Goal: Task Accomplishment & Management: Manage account settings

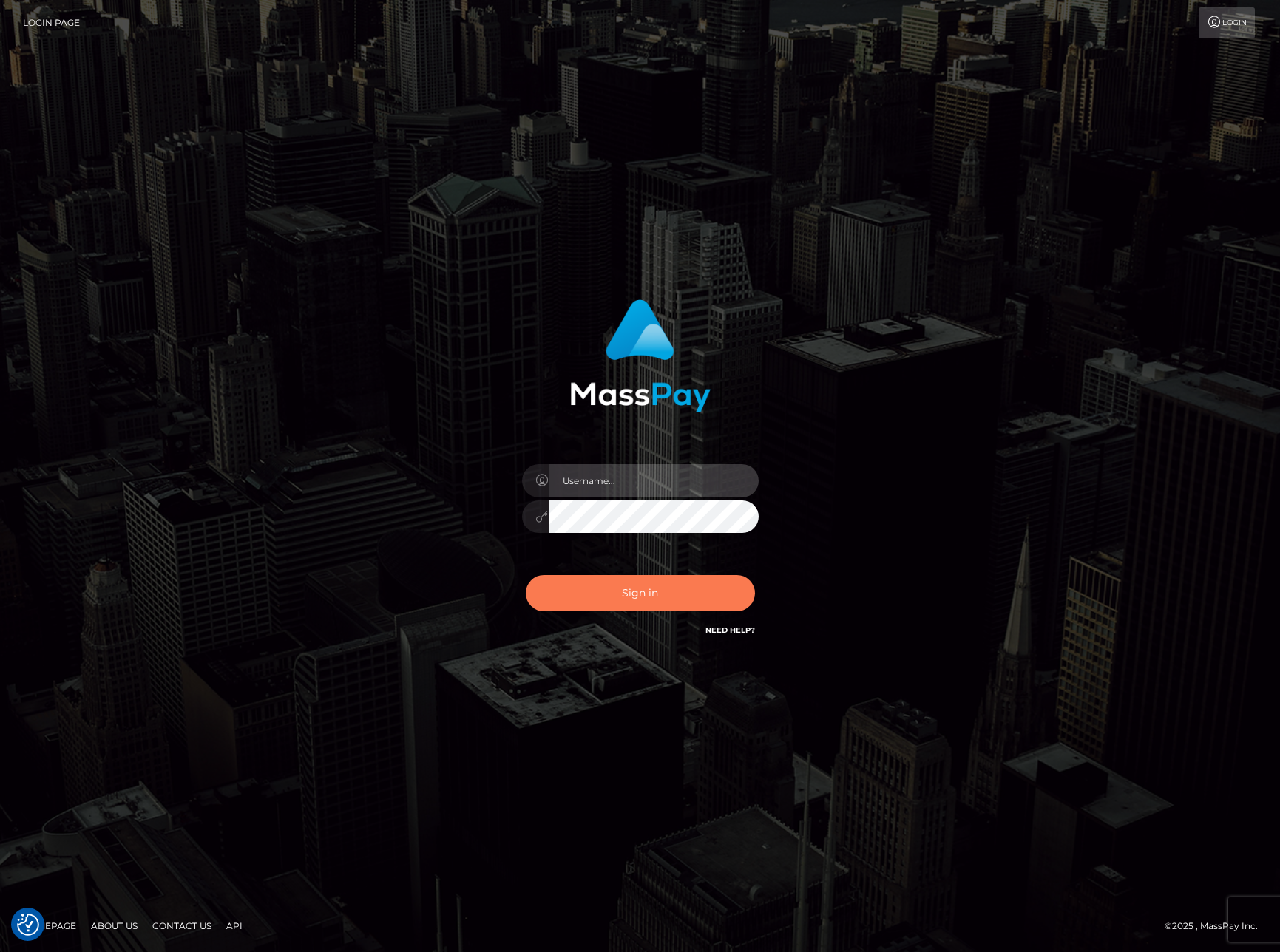
type input "rhai.club"
click at [615, 587] on button "Sign in" at bounding box center [640, 592] width 229 height 36
click at [619, 596] on button "Sign in" at bounding box center [640, 592] width 229 height 36
click at [619, 596] on div "0cAFcWeA6EeCY9D_DdivBt_mszn4bjgjtoWXlCpUFgn-HHhvrxkDuZU5_FPrW9MGkMw2ov2uesQtYCK…" at bounding box center [640, 599] width 259 height 66
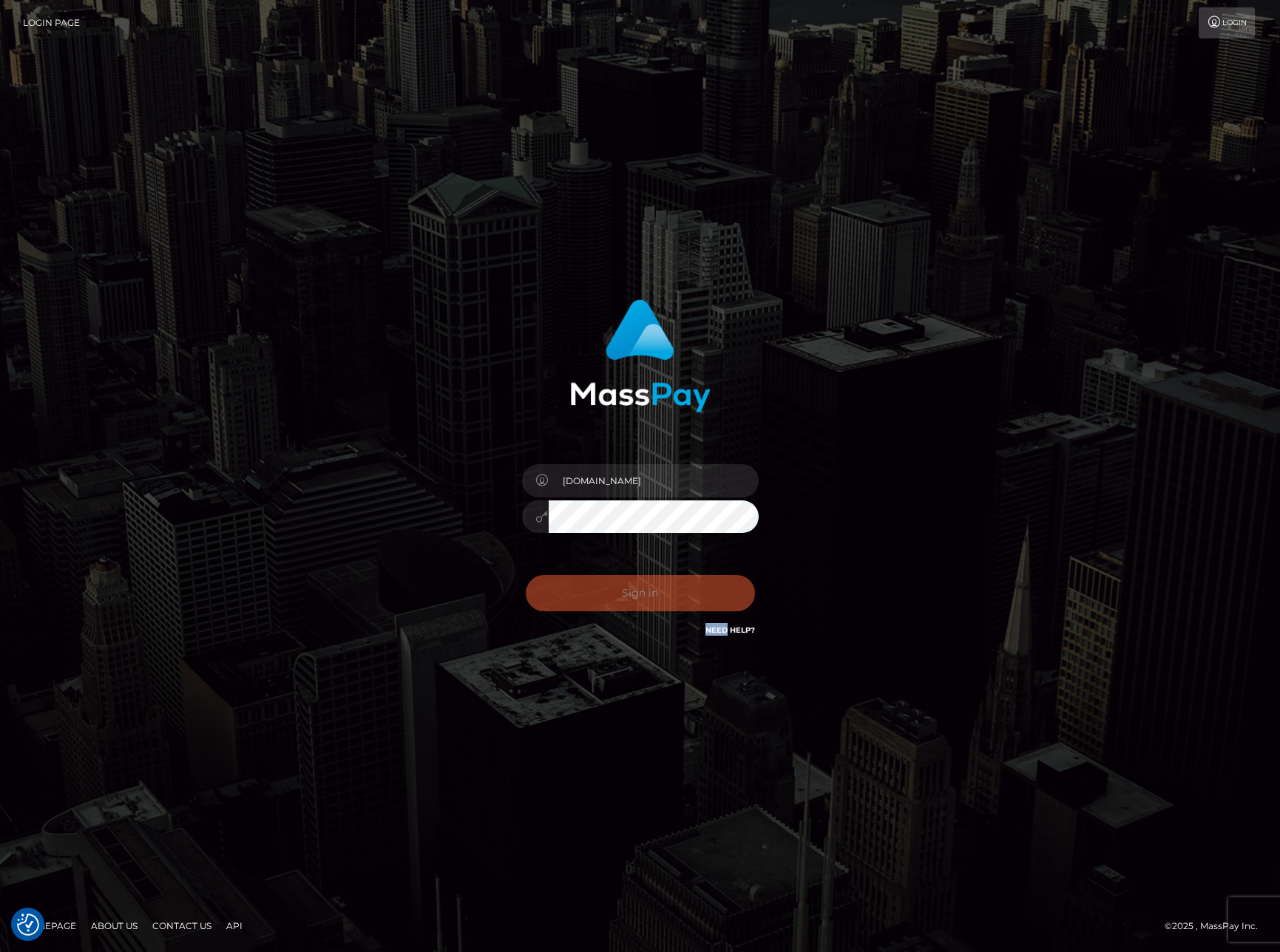
click at [619, 596] on div "0cAFcWeA6EeCY9D_DdivBt_mszn4bjgjtoWXlCpUFgn-HHhvrxkDuZU5_FPrW9MGkMw2ov2uesQtYCK…" at bounding box center [640, 599] width 259 height 66
click at [619, 596] on div "0cAFcWeA7CCHU_RloboVQBmx6w8c6BODfIVJuCPGIDwh5FFwjpuwubch52XGlDXwQWK7JUDNPECjbNU…" at bounding box center [640, 599] width 259 height 66
click at [619, 596] on button "Sign in" at bounding box center [640, 592] width 229 height 36
click at [659, 593] on button "Sign in" at bounding box center [640, 592] width 229 height 36
click at [913, 442] on div "rhai.club Sign in" at bounding box center [640, 476] width 843 height 376
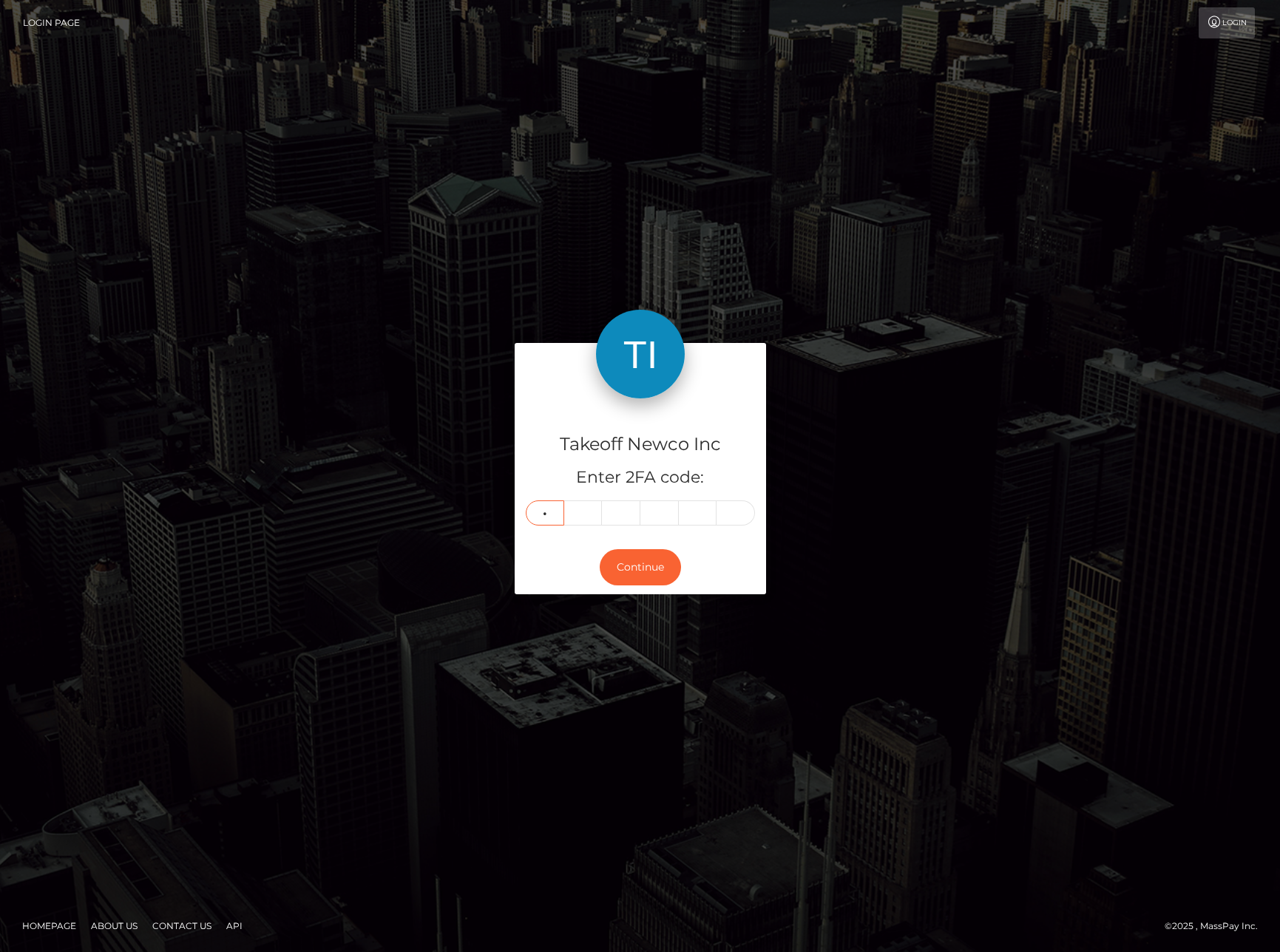
type input "3"
type input "9"
type input "3"
type input "6"
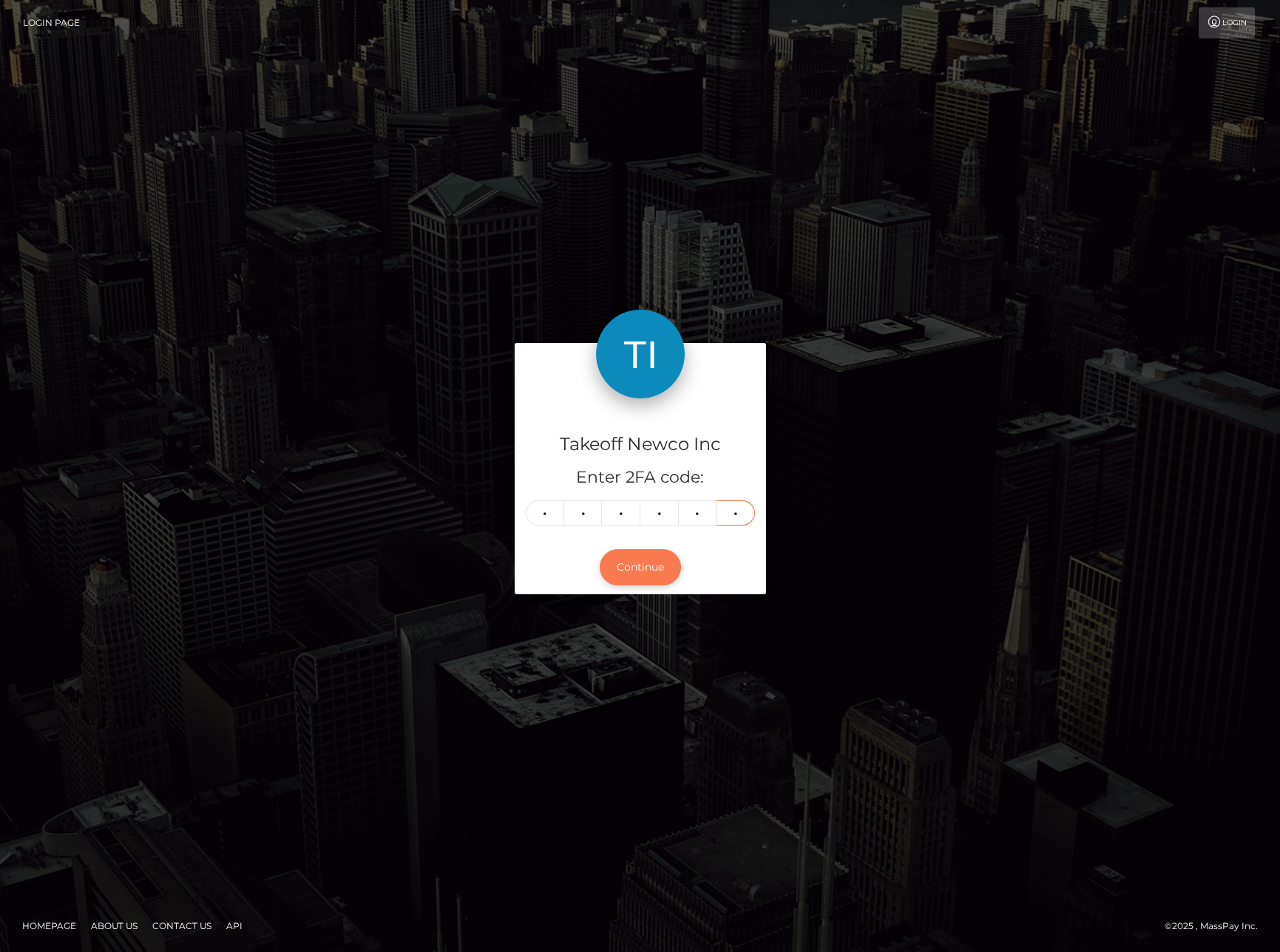
type input "6"
click at [648, 575] on button "Continue" at bounding box center [640, 566] width 81 height 36
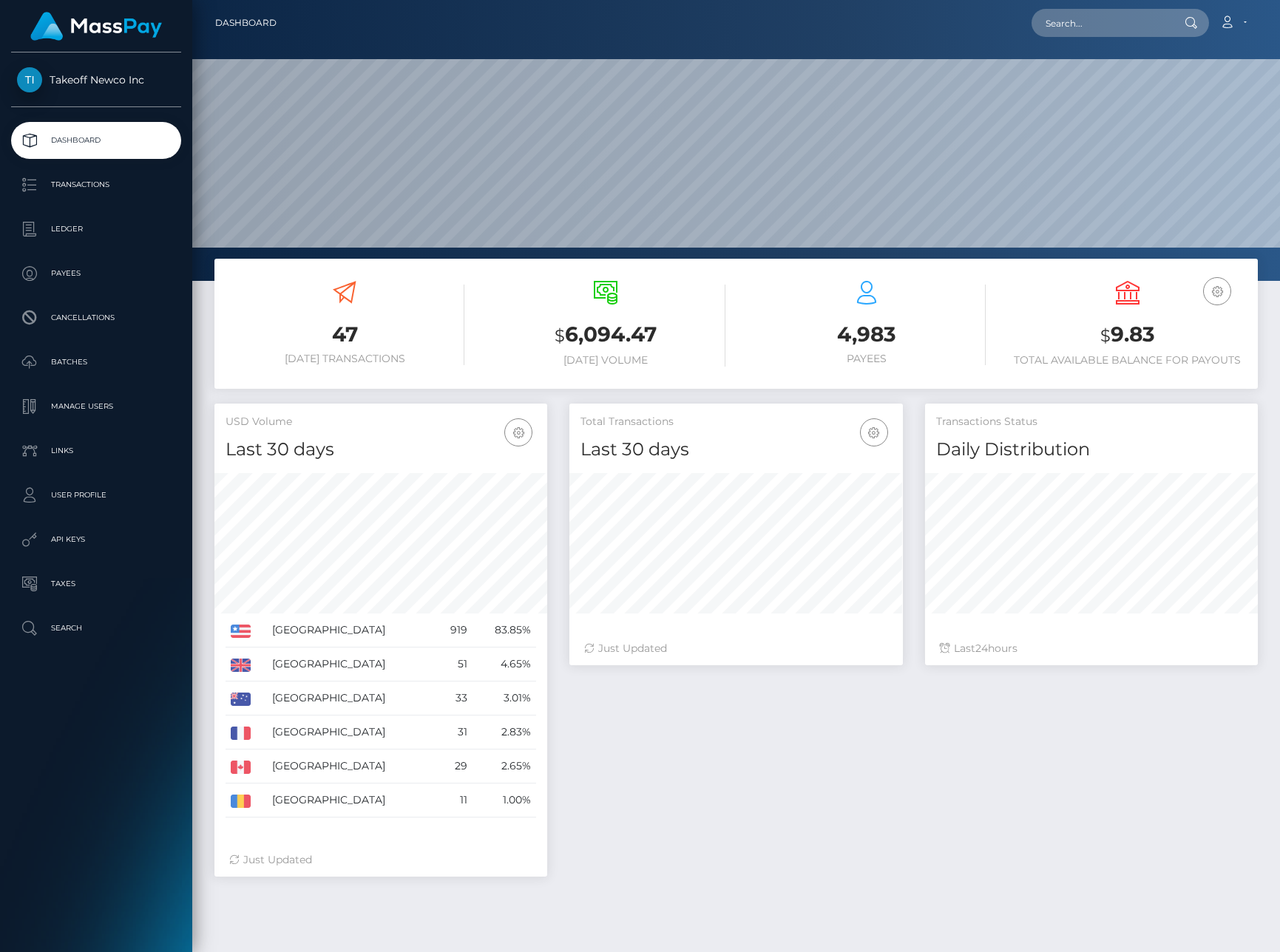
scroll to position [262, 333]
click at [60, 247] on link "Ledger" at bounding box center [95, 229] width 170 height 37
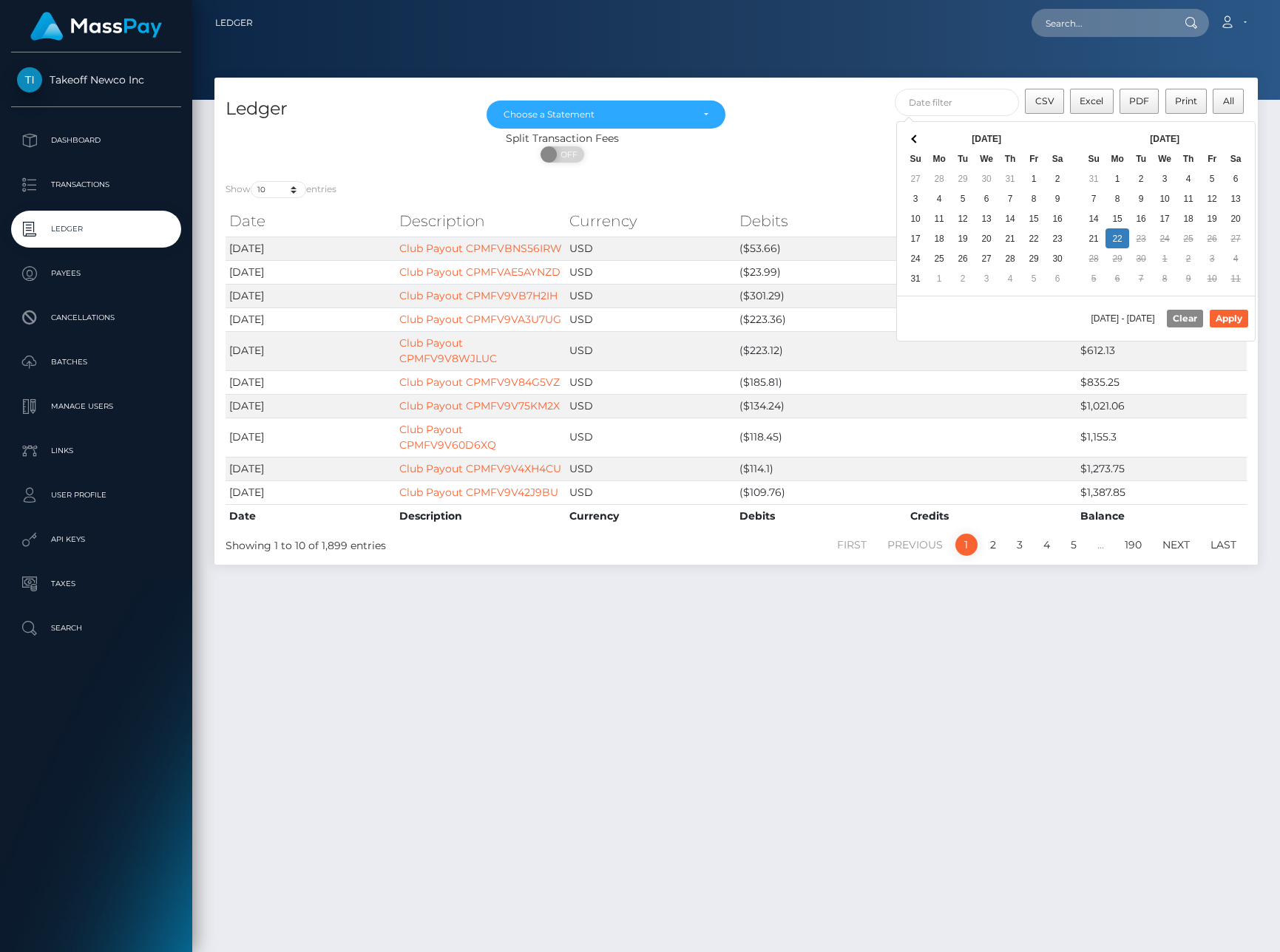
click at [798, 199] on div at bounding box center [997, 191] width 499 height 20
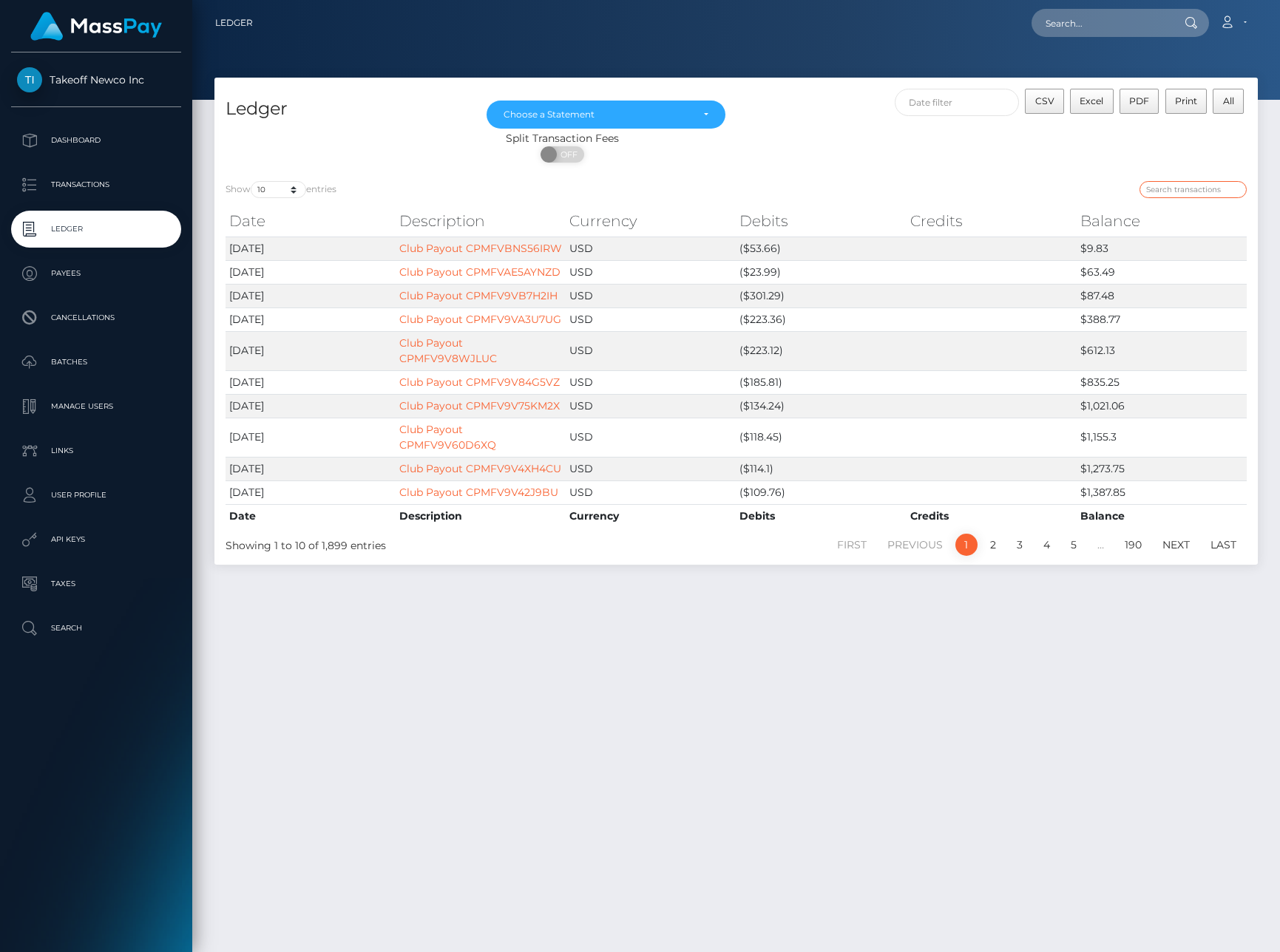
click at [1190, 181] on input "search" at bounding box center [1193, 190] width 108 height 17
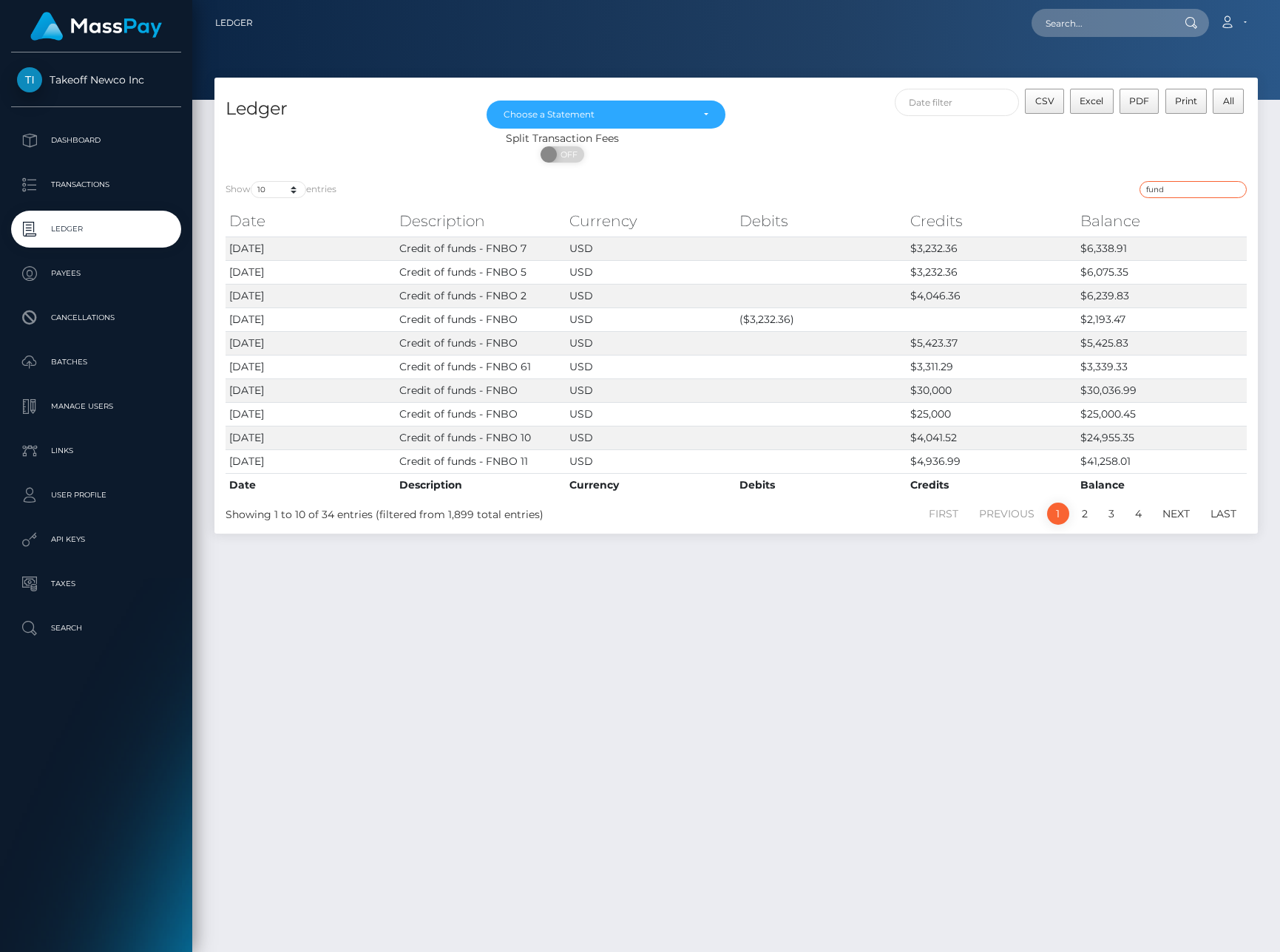
type input "fund"
